Goal: Task Accomplishment & Management: Manage account settings

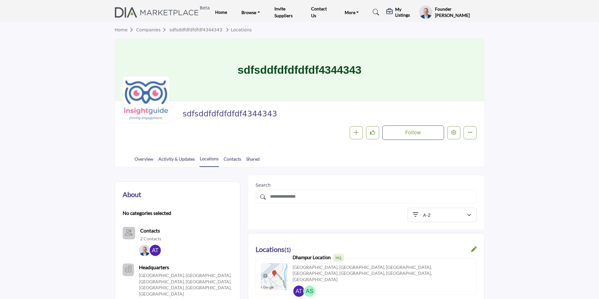
click at [426, 8] on profile-featured-9d57d186-dcdc-4fd1-8698-ebbedcf867ac "Show hide supplier dropdown" at bounding box center [425, 12] width 13 height 14
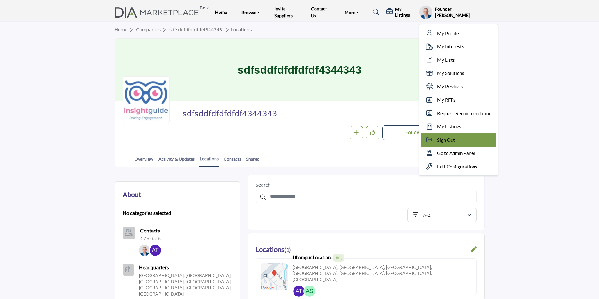
click at [466, 138] on div "Sign Out" at bounding box center [458, 139] width 74 height 13
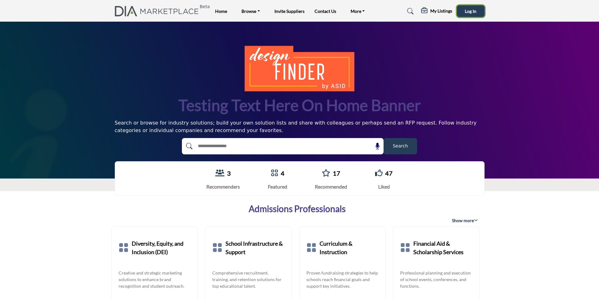
click at [474, 12] on span "Log In" at bounding box center [471, 10] width 12 height 5
click at [432, 14] on profile-featured-9d57d186-dcdc-4fd1-8698-ebbedcf867ac "Show hide supplier dropdown" at bounding box center [425, 12] width 13 height 14
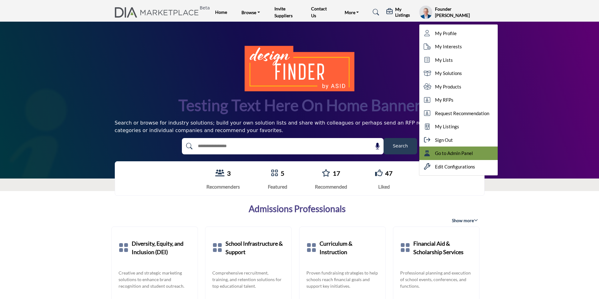
click at [445, 152] on span "Go to Admin Panel" at bounding box center [454, 153] width 38 height 7
